Goal: Communication & Community: Share content

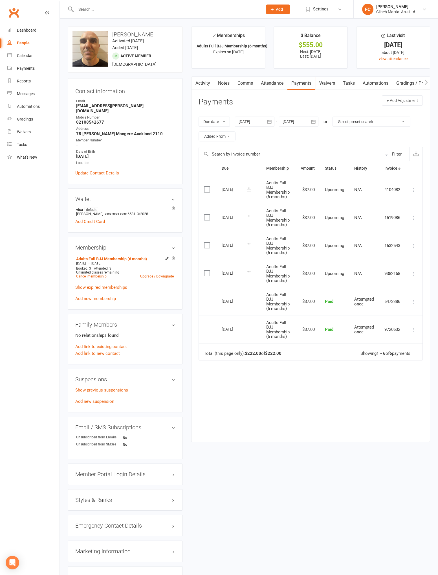
click at [328, 84] on link "Waivers" at bounding box center [327, 83] width 24 height 13
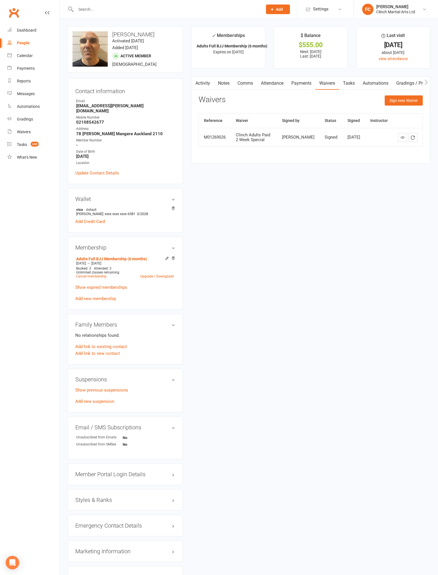
click at [402, 137] on icon at bounding box center [402, 137] width 4 height 4
click at [299, 83] on link "Payments" at bounding box center [301, 83] width 28 height 13
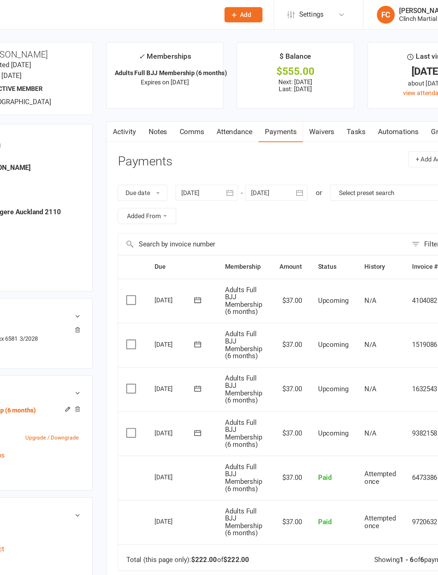
click at [228, 11] on input "text" at bounding box center [166, 9] width 185 height 8
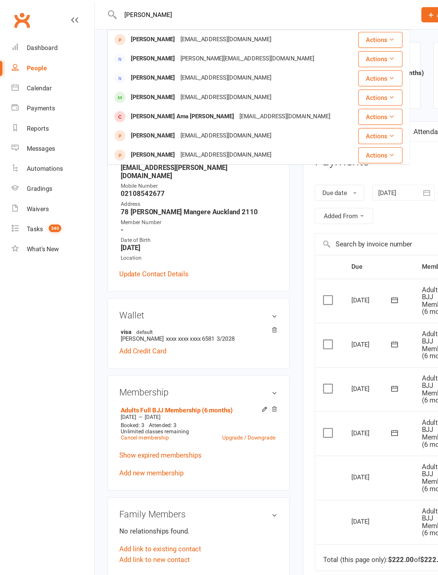
type input "Eli"
click at [112, 64] on div "genellecross22@gmail.com" at bounding box center [142, 61] width 61 height 8
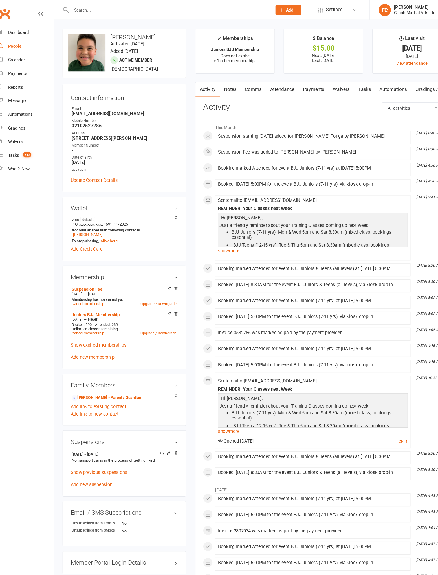
click at [310, 82] on link "Payments" at bounding box center [301, 83] width 28 height 13
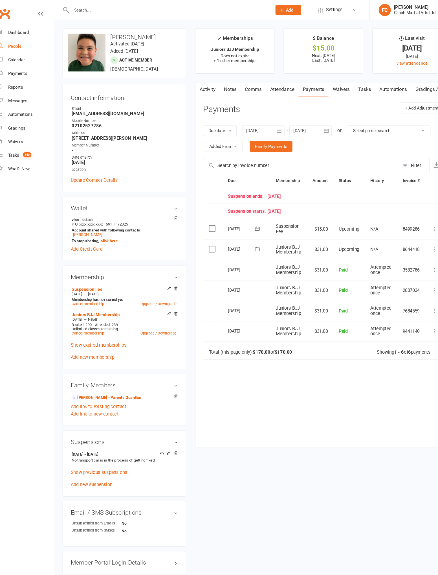
click at [248, 85] on link "Comms" at bounding box center [245, 83] width 23 height 13
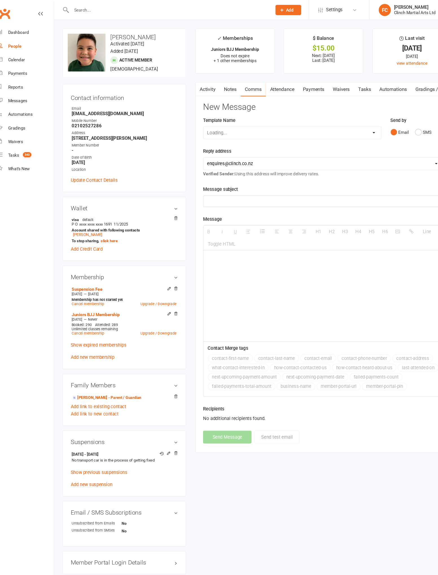
click at [310, 84] on link "Payments" at bounding box center [301, 83] width 28 height 13
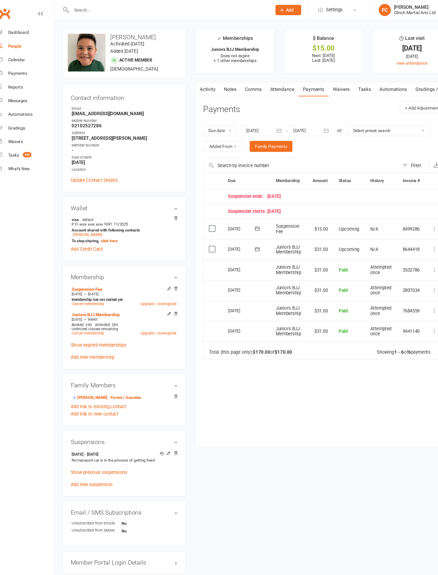
click at [252, 83] on link "Comms" at bounding box center [245, 83] width 23 height 13
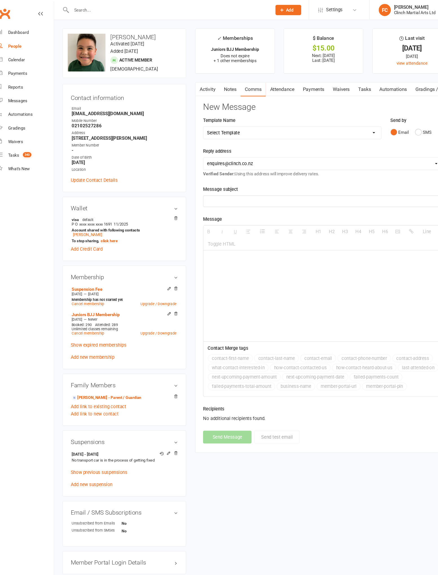
click at [290, 122] on select "Select Template [SMS] Appointment confirmation [Email] CLINCH BJJ & MMA Enquiry…" at bounding box center [281, 123] width 165 height 11
select select "89"
click at [199, 118] on select "Select Template [SMS] Appointment confirmation [Email] CLINCH BJJ & MMA Enquiry…" at bounding box center [281, 123] width 165 height 11
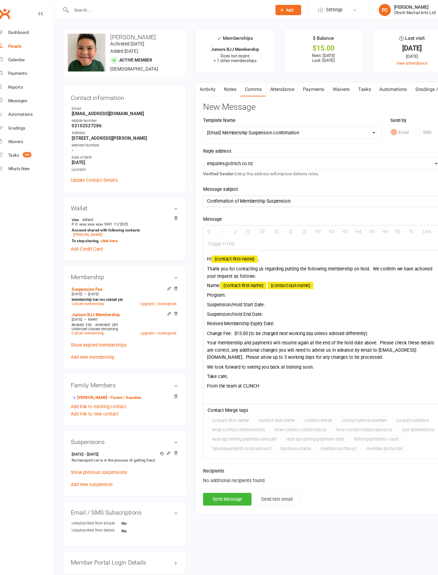
click at [228, 277] on div "Hi {contact-first-name} , Thank you for contacting us regarding putting the fol…" at bounding box center [311, 304] width 224 height 142
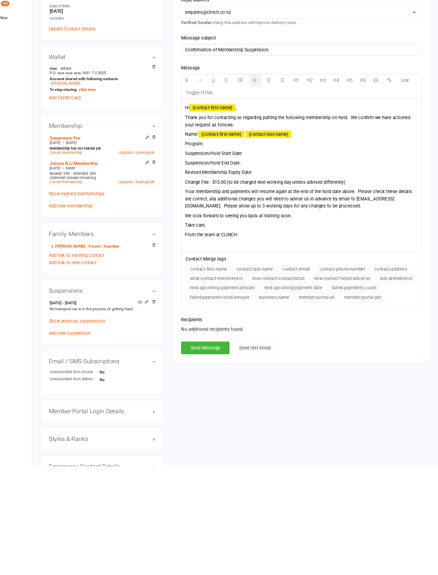
click at [235, 275] on p "Program:" at bounding box center [310, 274] width 217 height 7
click at [278, 286] on div "Hi {contact-first-name} , Thank you for contacting us regarding putting the fol…" at bounding box center [311, 304] width 224 height 142
click at [275, 277] on p "Program: Juniors BJJ" at bounding box center [310, 274] width 217 height 7
click at [276, 288] on div "Hi {contact-first-name} , Thank you for contacting us regarding putting the fol…" at bounding box center [311, 304] width 224 height 142
click at [273, 283] on p "Suspension/Hold Start Date:" at bounding box center [310, 283] width 217 height 7
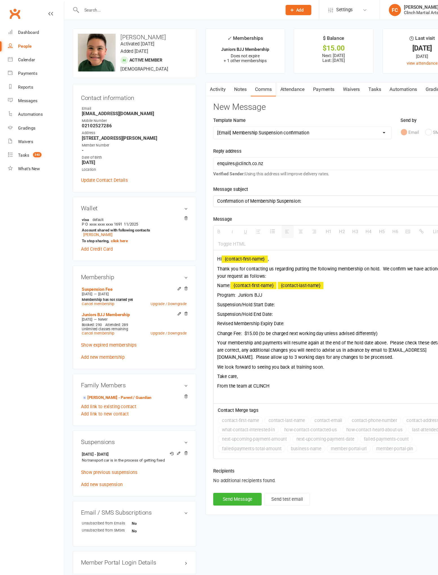
click at [277, 282] on p "Suspension/Hold Start Date:" at bounding box center [310, 283] width 217 height 7
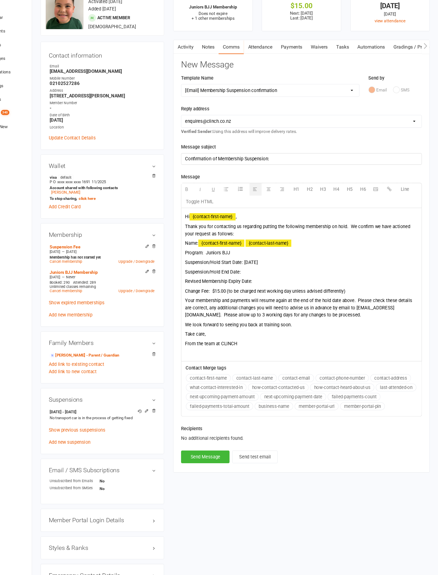
click at [273, 293] on p "Suspension/Hold End Date:" at bounding box center [310, 292] width 217 height 7
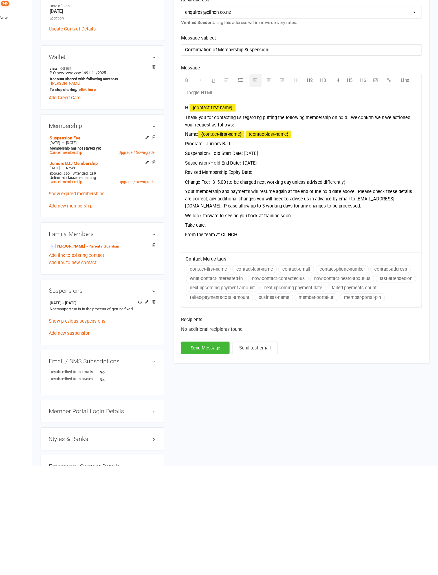
click at [295, 282] on p "Suspension/Hold Start Date: 17 August 25" at bounding box center [310, 283] width 217 height 7
click at [209, 299] on p "Revised Membership Expiry Date:" at bounding box center [310, 301] width 217 height 7
click at [206, 299] on p "Revised Membership Expiry Date:" at bounding box center [310, 301] width 217 height 7
click at [212, 301] on p "Revised Membership Expiry Date:" at bounding box center [310, 301] width 217 height 7
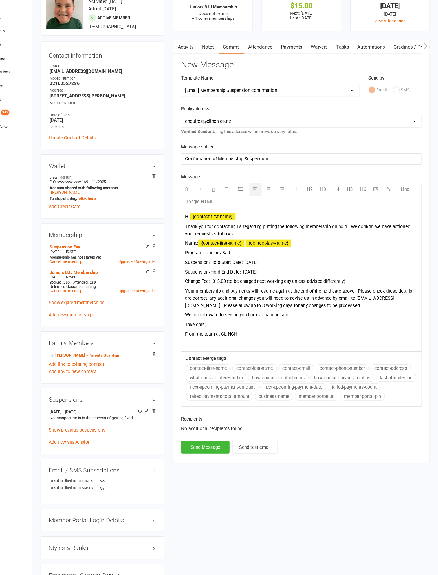
click at [275, 299] on span "Change Fee: $15.00 (to be charged next working day unless advised differently)" at bounding box center [276, 301] width 149 height 5
click at [276, 299] on span "Change Fee: $15.00 (to be charged next working day unless advised differently)" at bounding box center [276, 301] width 149 height 5
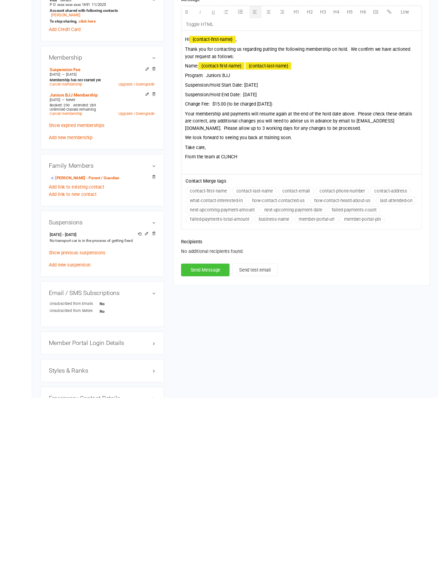
click at [221, 454] on button "Send Message" at bounding box center [221, 456] width 45 height 12
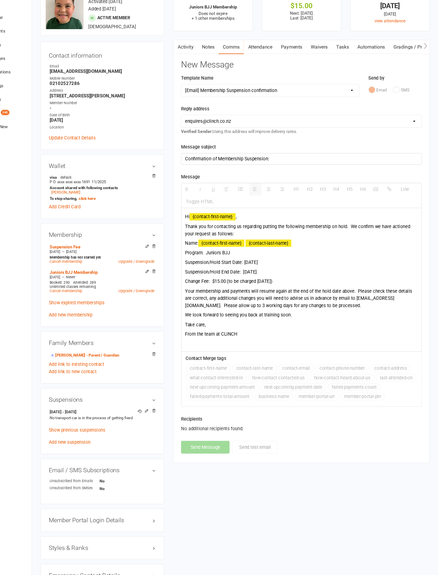
select select
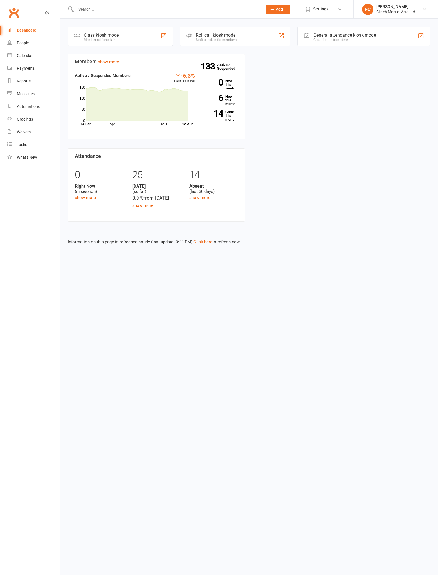
click at [126, 9] on input "text" at bounding box center [166, 9] width 185 height 8
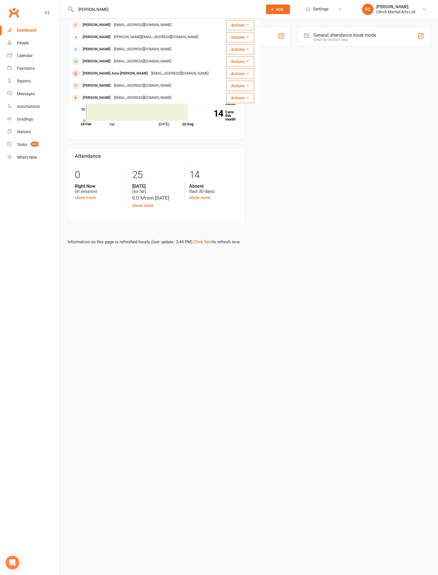
type input "[PERSON_NAME]"
click at [112, 61] on div "[EMAIL_ADDRESS][DOMAIN_NAME]" at bounding box center [142, 61] width 61 height 8
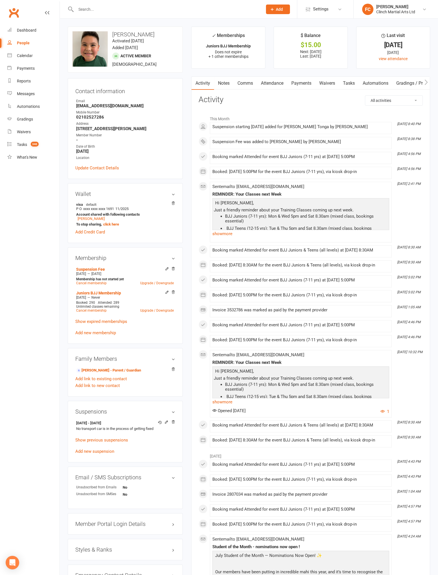
click at [307, 83] on link "Payments" at bounding box center [301, 83] width 28 height 13
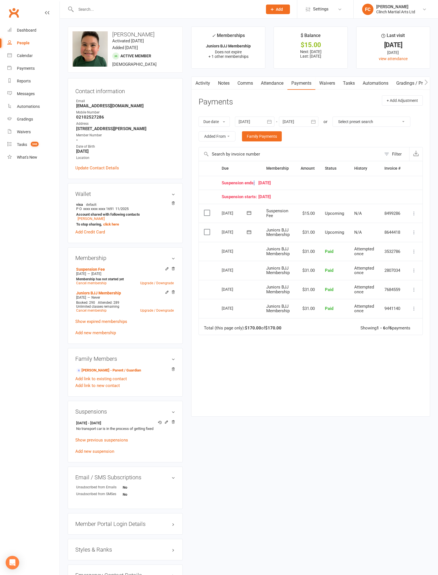
click at [282, 182] on div "Suspension ends: 09 September 25" at bounding box center [311, 183] width 179 height 5
copy div "09 September 25"
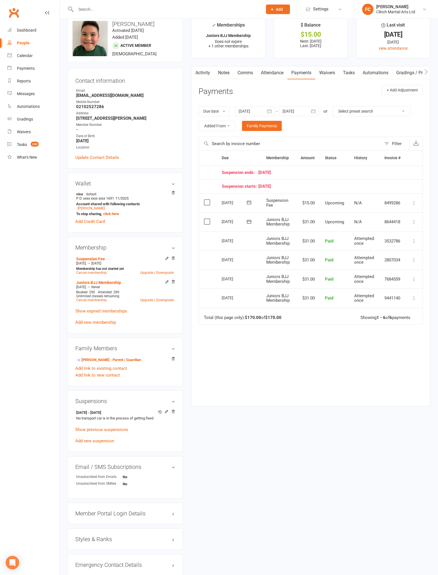
copy div "13 Aug 2025"
